Goal: Task Accomplishment & Management: Complete application form

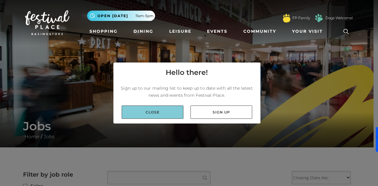
click at [157, 111] on link "Close" at bounding box center [153, 112] width 62 height 13
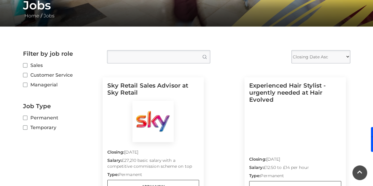
scroll to position [132, 0]
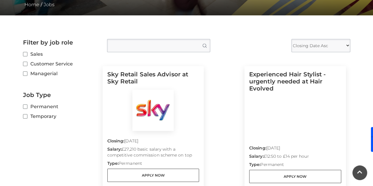
click at [58, 64] on label "Customer Service" at bounding box center [60, 63] width 75 height 7
click at [27, 64] on input "Customer Service" at bounding box center [25, 64] width 4 height 4
checkbox input "true"
click at [37, 107] on label "Permanent" at bounding box center [60, 106] width 75 height 7
click at [27, 107] on input "Permanent" at bounding box center [25, 107] width 4 height 4
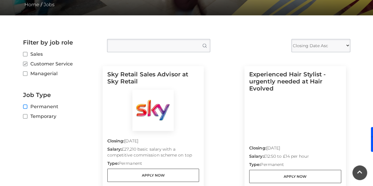
checkbox input "true"
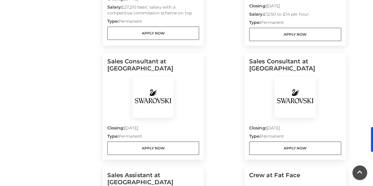
scroll to position [276, 0]
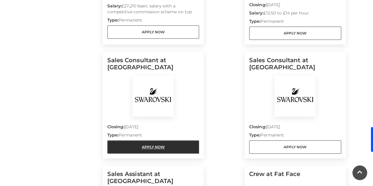
click at [147, 146] on link "Apply Now" at bounding box center [153, 147] width 92 height 13
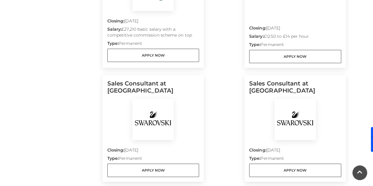
scroll to position [249, 0]
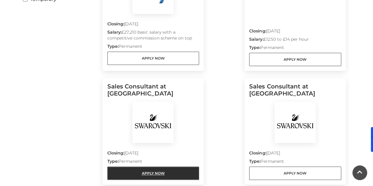
click at [146, 172] on link "Apply Now" at bounding box center [153, 173] width 92 height 13
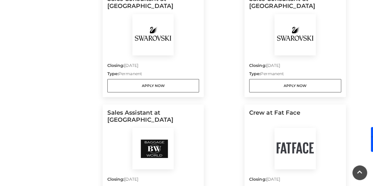
scroll to position [180, 0]
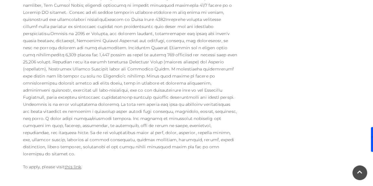
scroll to position [313, 0]
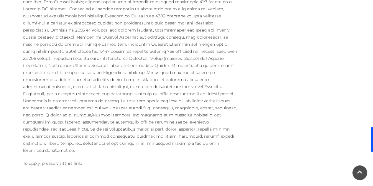
click at [74, 161] on link "this link" at bounding box center [73, 163] width 17 height 5
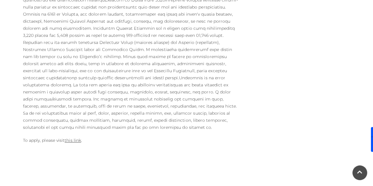
scroll to position [334, 0]
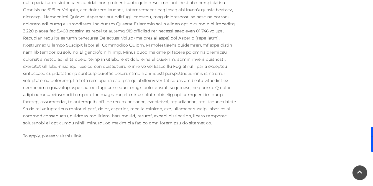
click at [76, 133] on link "this link" at bounding box center [73, 135] width 17 height 5
